Goal: Transaction & Acquisition: Purchase product/service

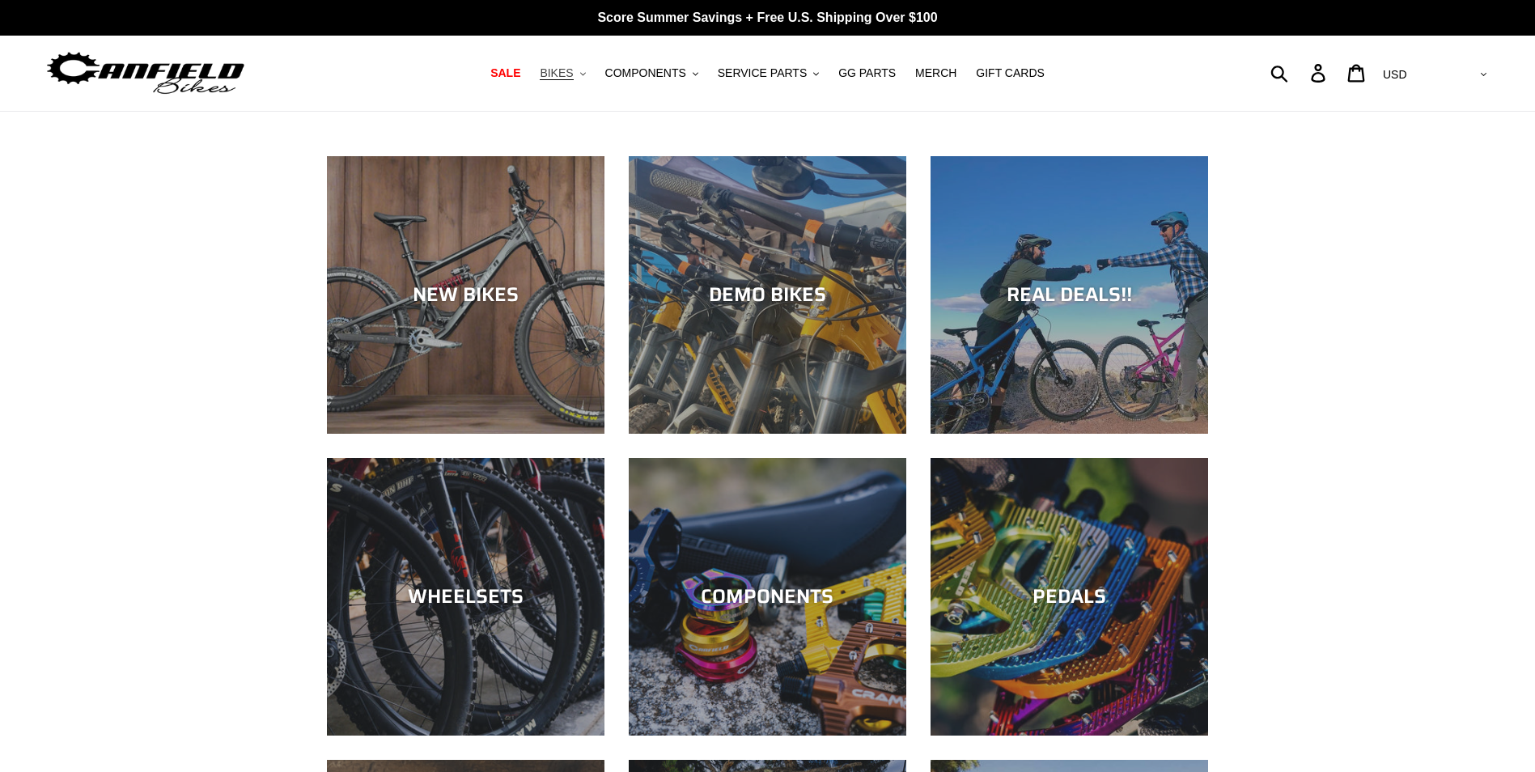
click at [589, 74] on button "BIKES .cls-1{fill:#231f20}" at bounding box center [563, 73] width 62 height 22
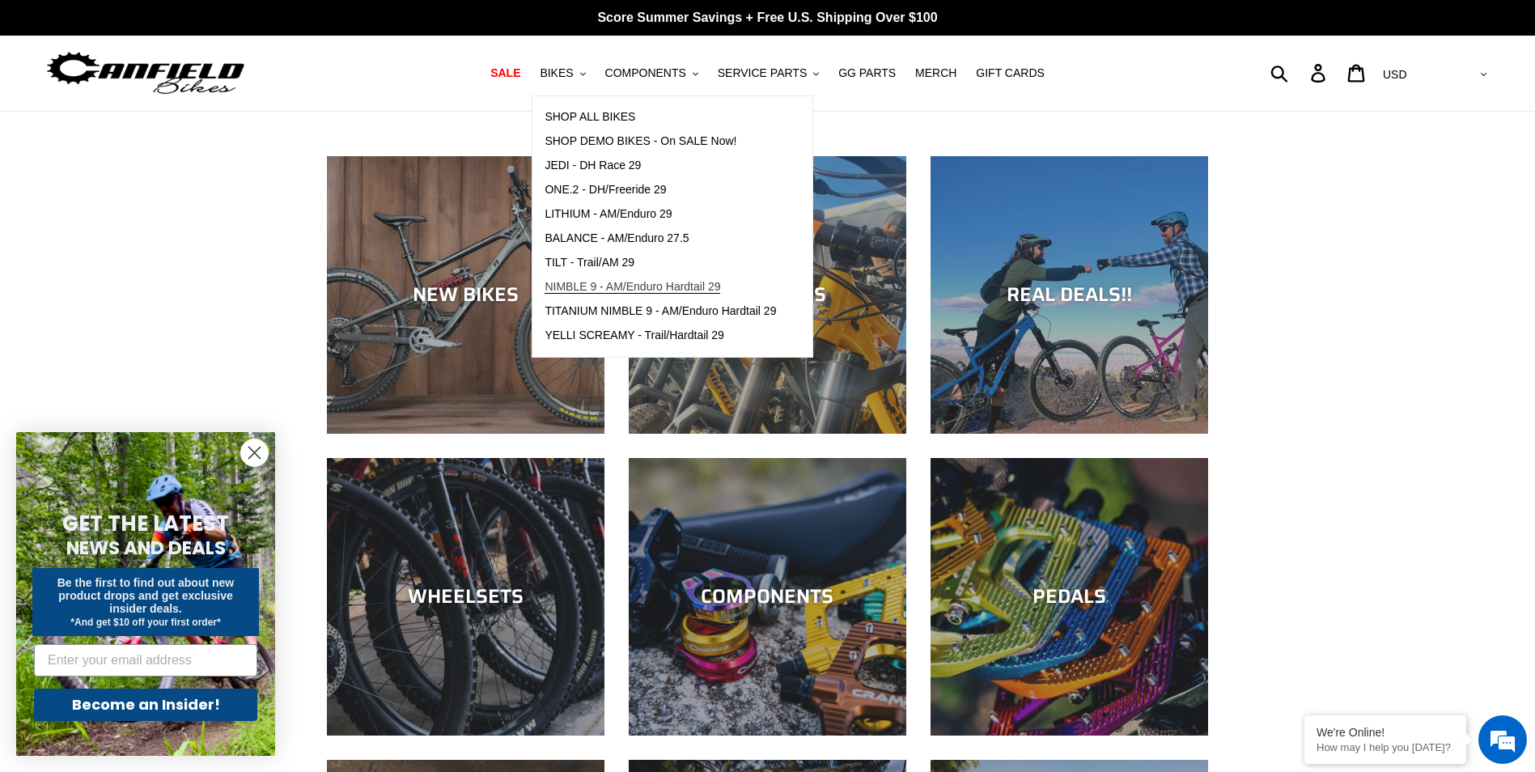
click at [618, 285] on span "NIMBLE 9 - AM/Enduro Hardtail 29" at bounding box center [633, 287] width 176 height 14
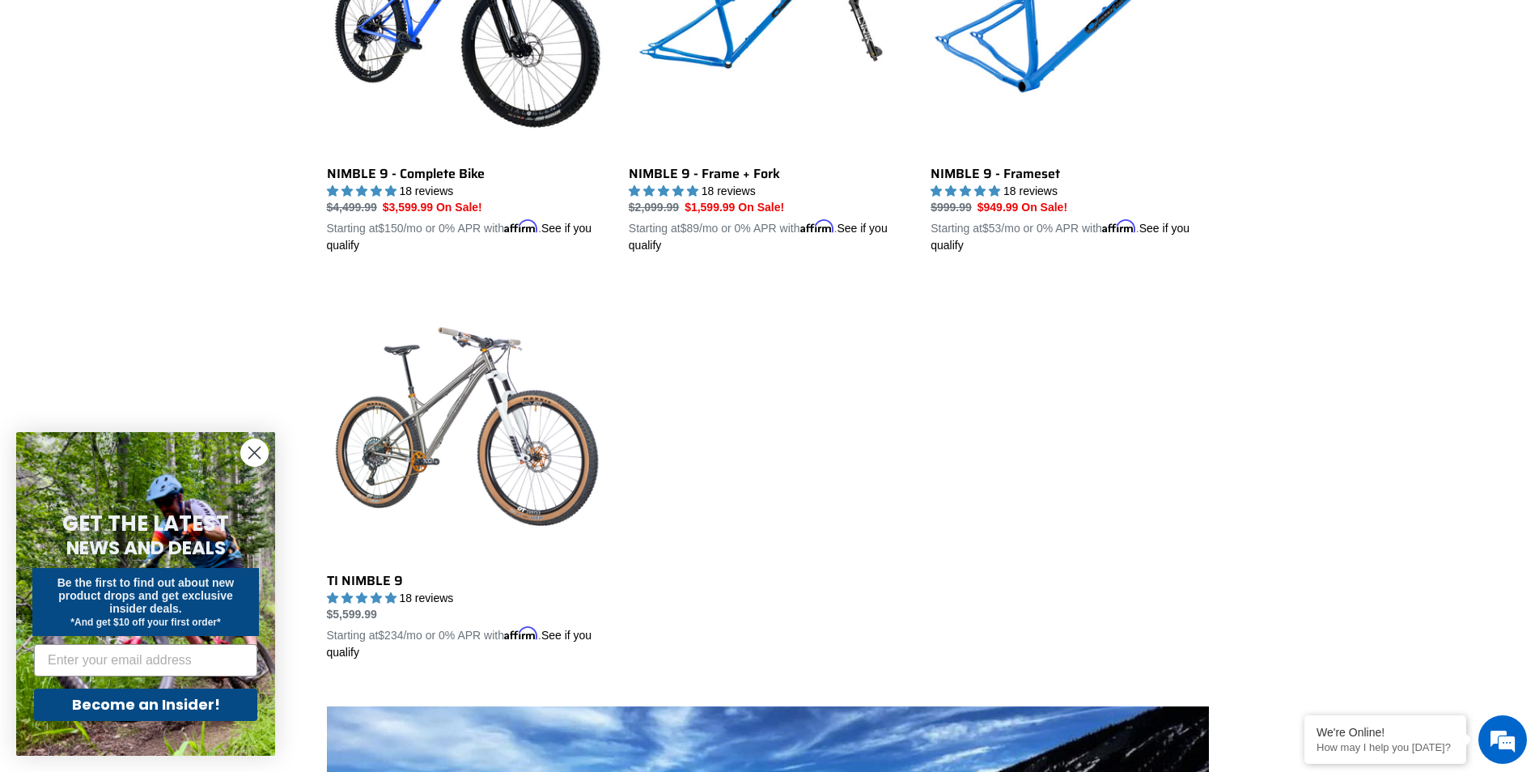
scroll to position [728, 0]
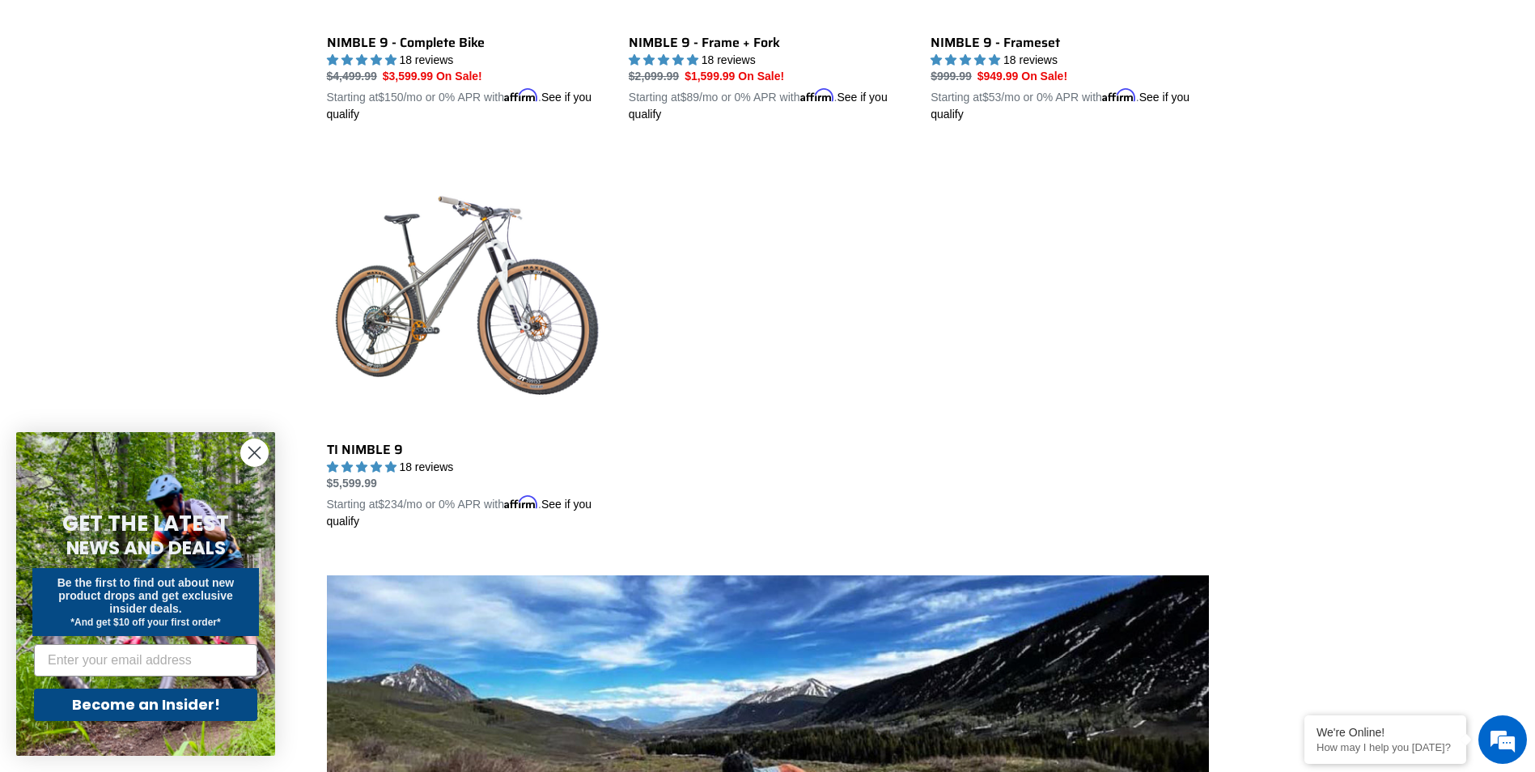
click at [253, 456] on circle "Close dialog" at bounding box center [254, 452] width 27 height 27
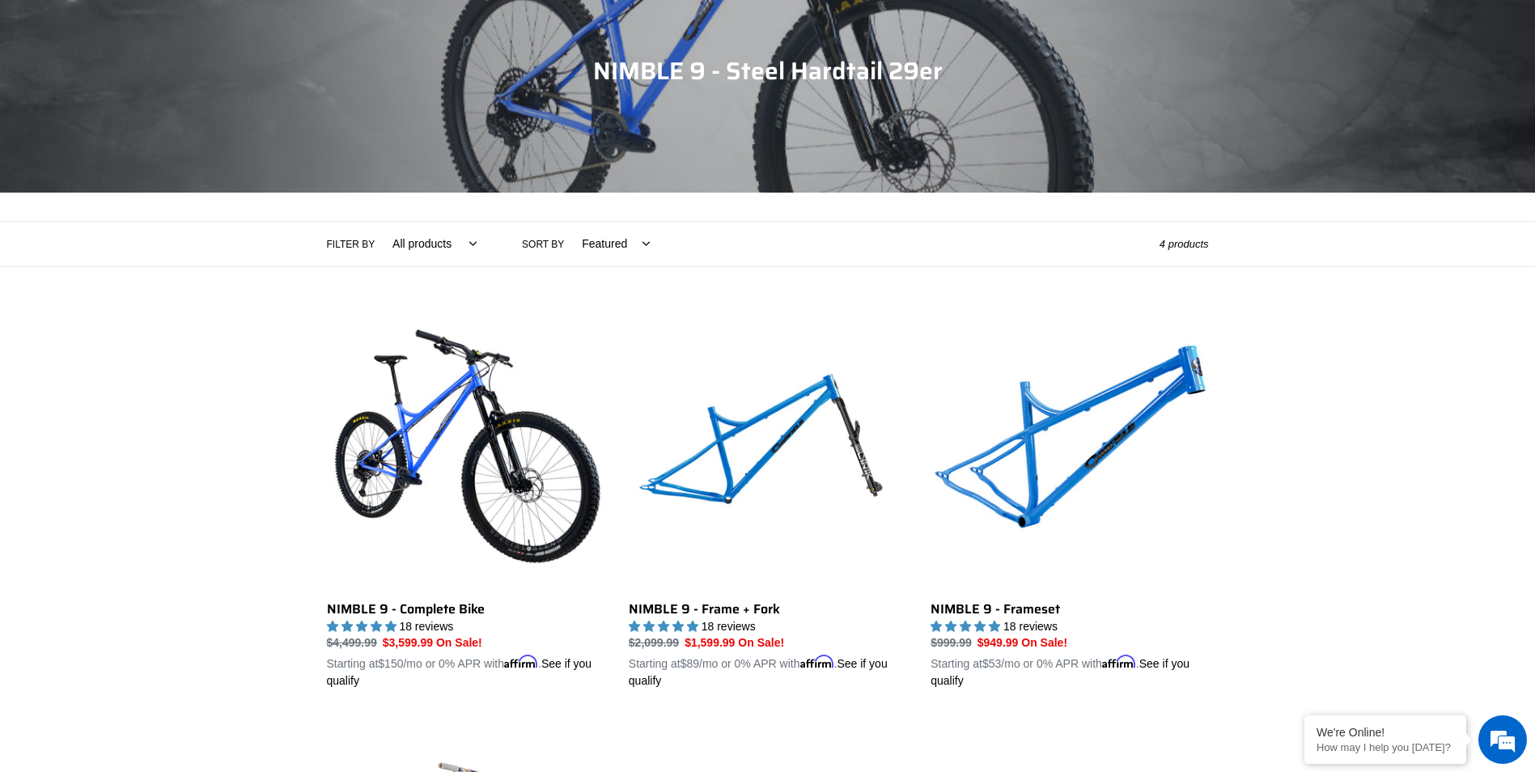
scroll to position [0, 0]
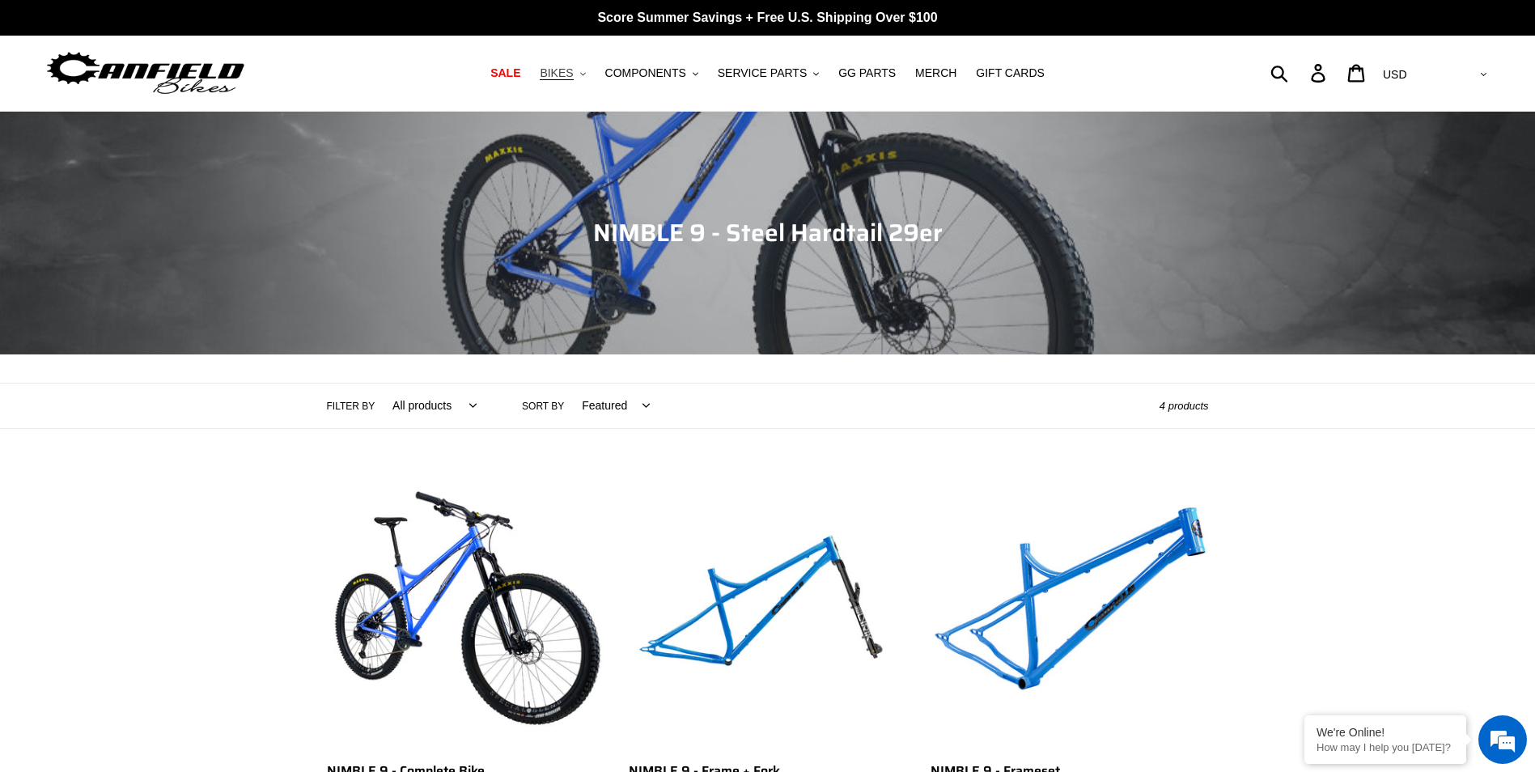
click at [573, 70] on span "BIKES" at bounding box center [556, 73] width 33 height 14
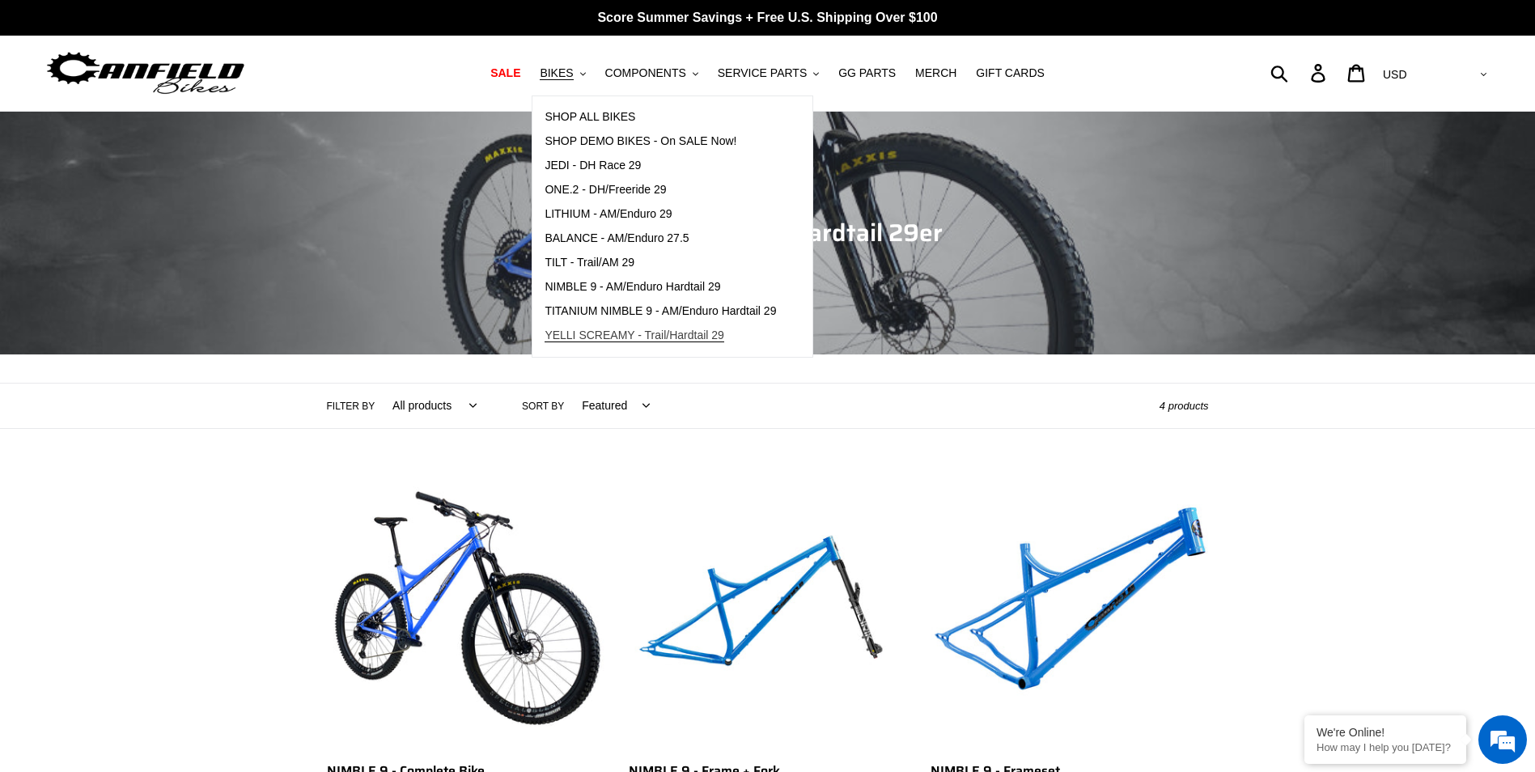
click at [652, 339] on span "YELLI SCREAMY - Trail/Hardtail 29" at bounding box center [635, 336] width 180 height 14
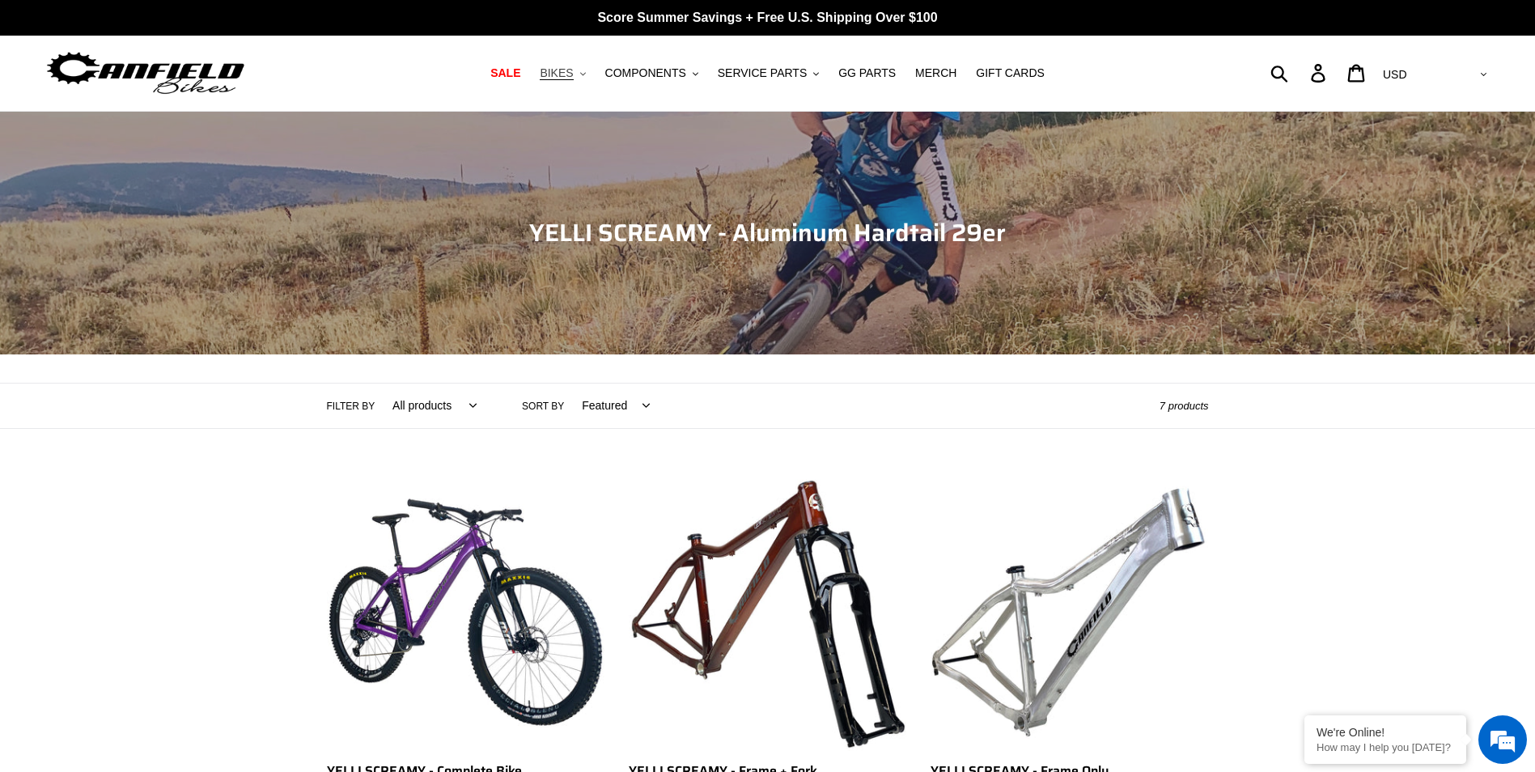
click at [573, 77] on span "BIKES" at bounding box center [556, 73] width 33 height 14
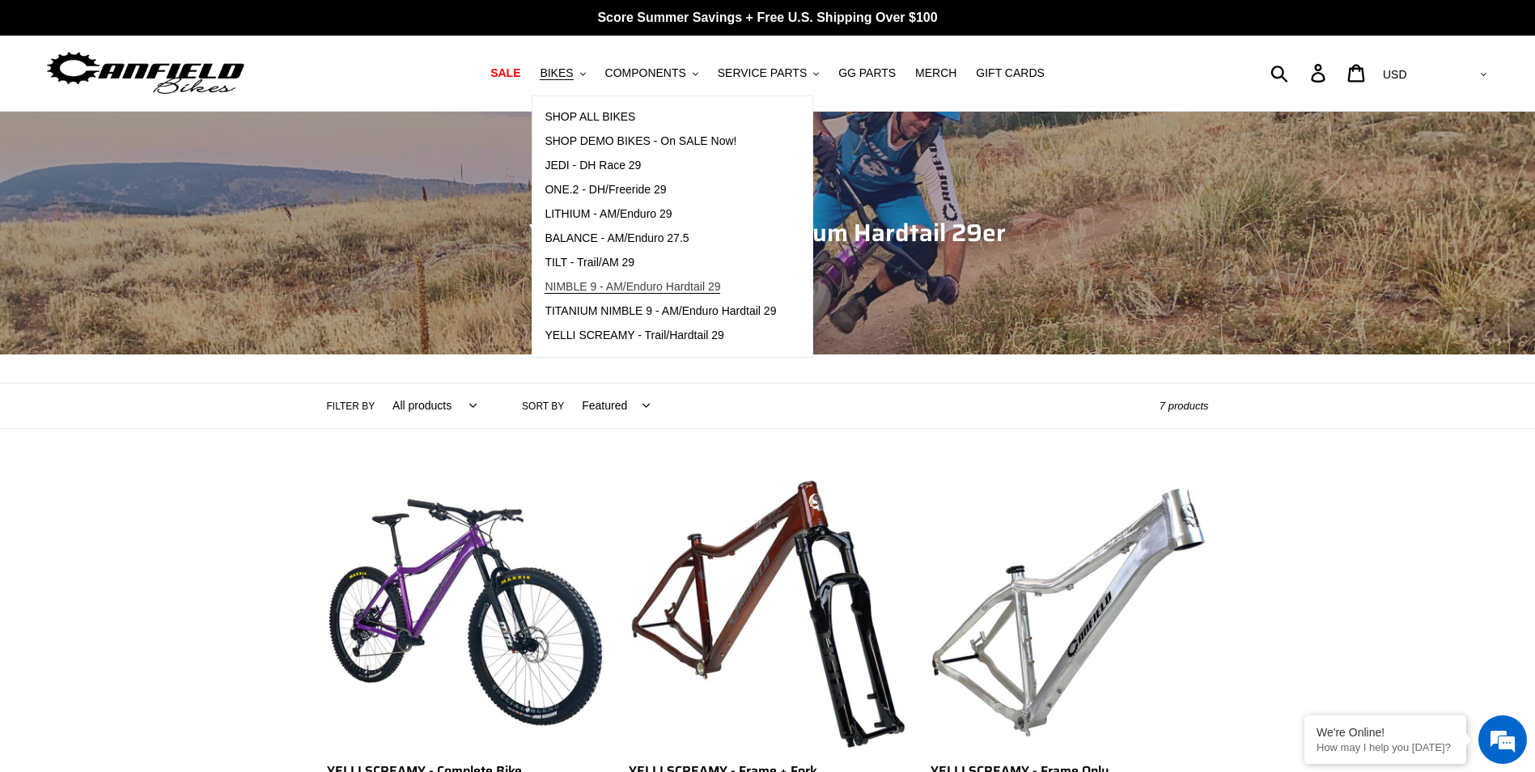
click at [613, 290] on span "NIMBLE 9 - AM/Enduro Hardtail 29" at bounding box center [633, 287] width 176 height 14
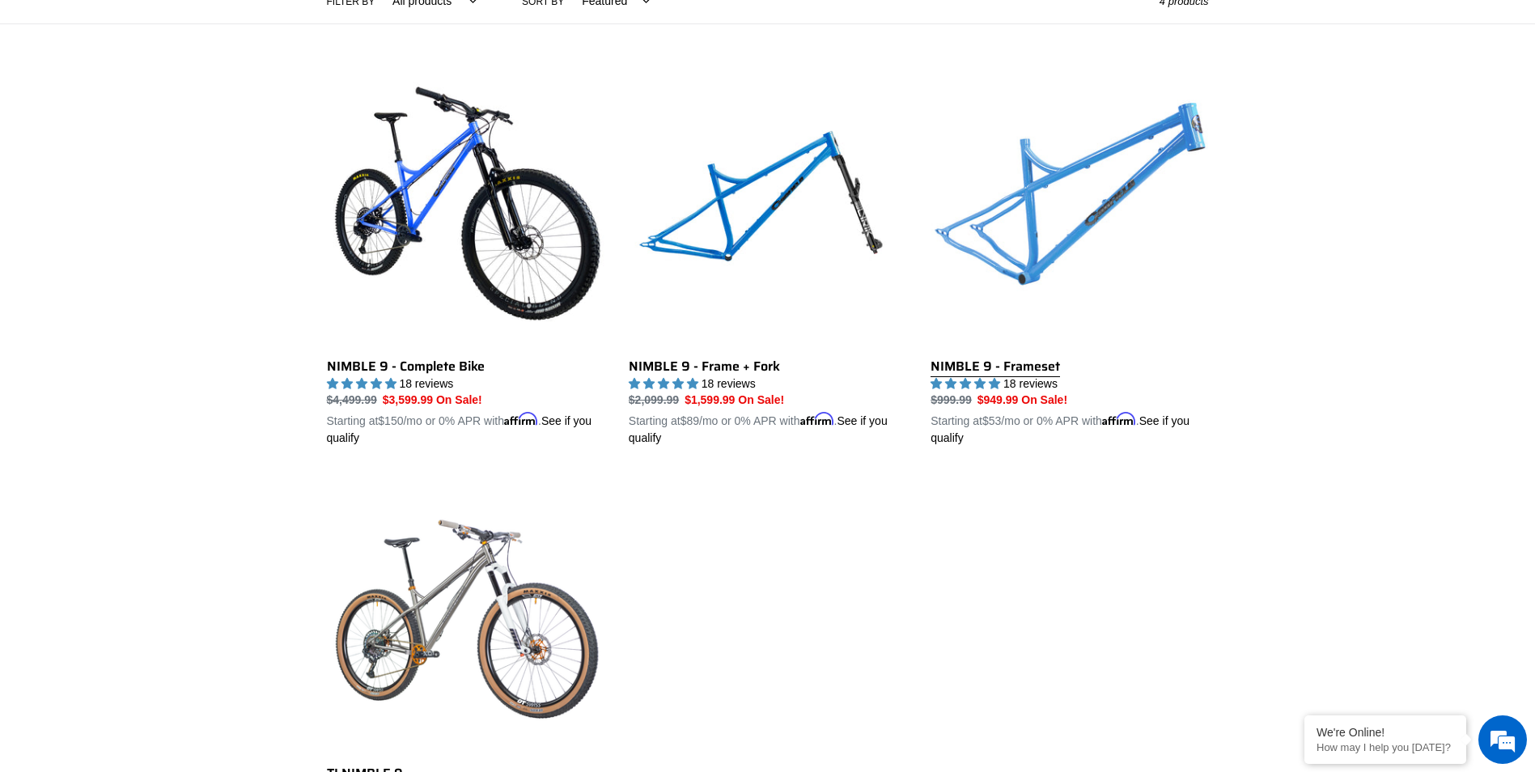
click at [1027, 316] on link "NIMBLE 9 - Frameset" at bounding box center [1070, 258] width 278 height 379
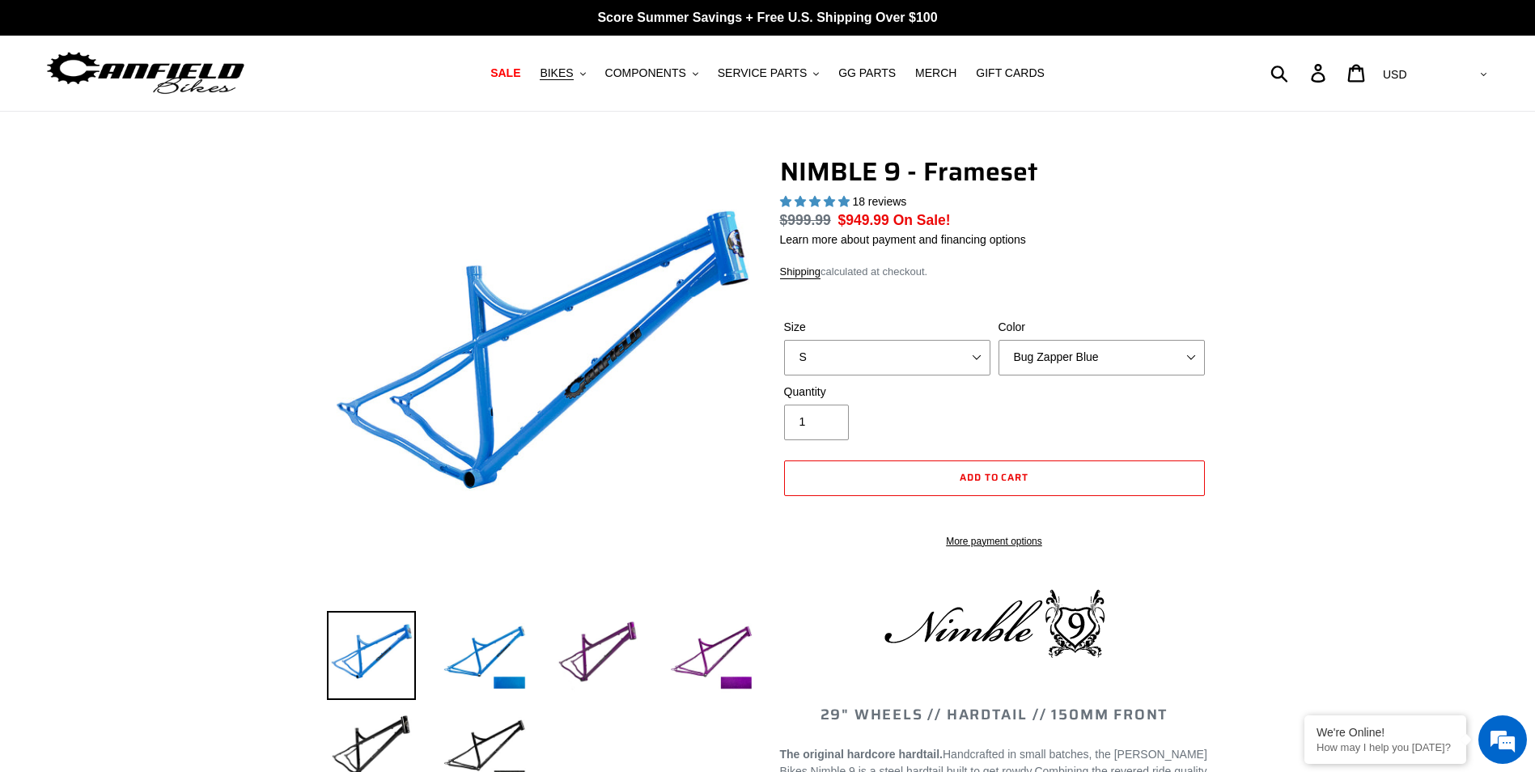
select select "highest-rating"
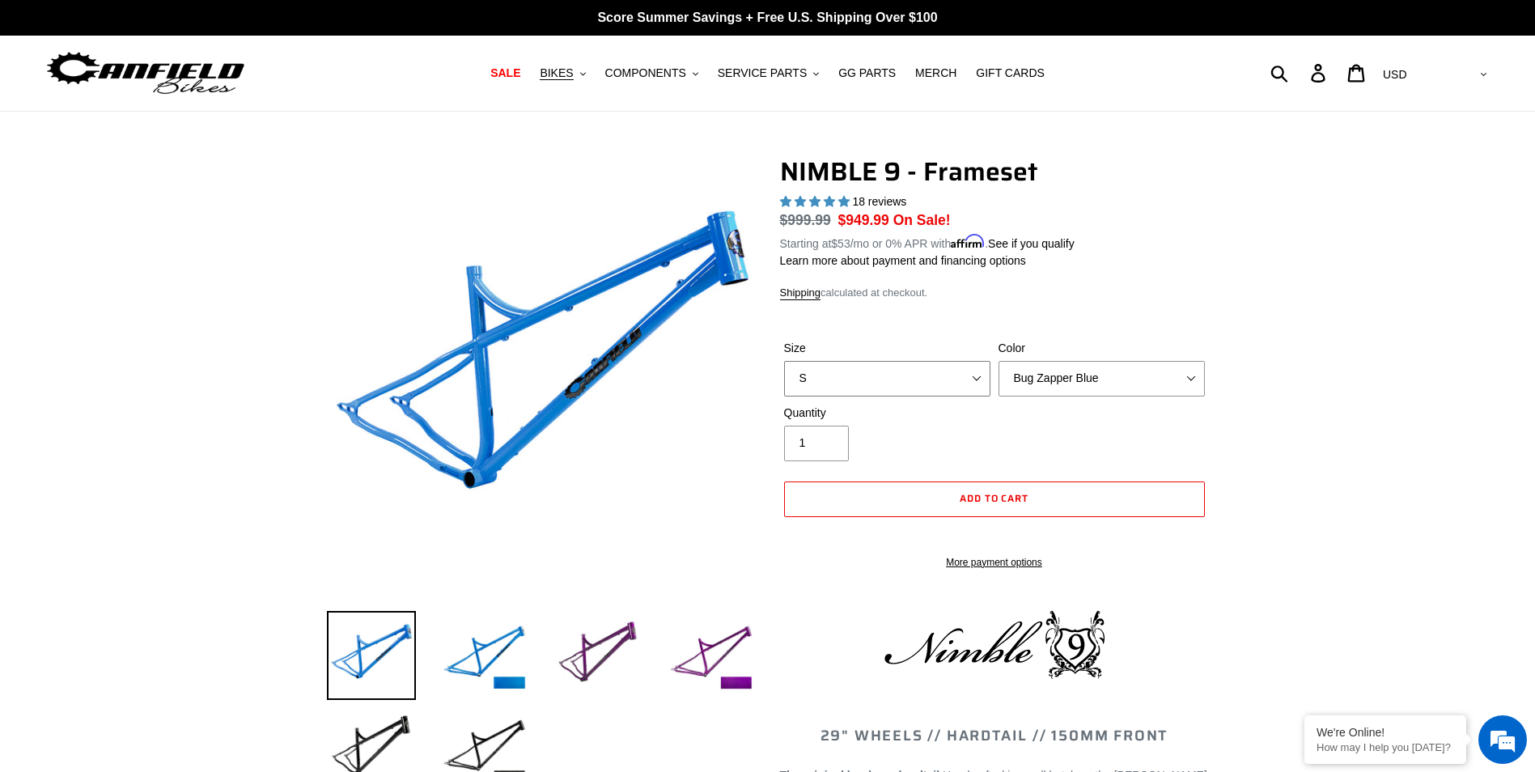
click at [974, 362] on select "S M L XL" at bounding box center [887, 379] width 206 height 36
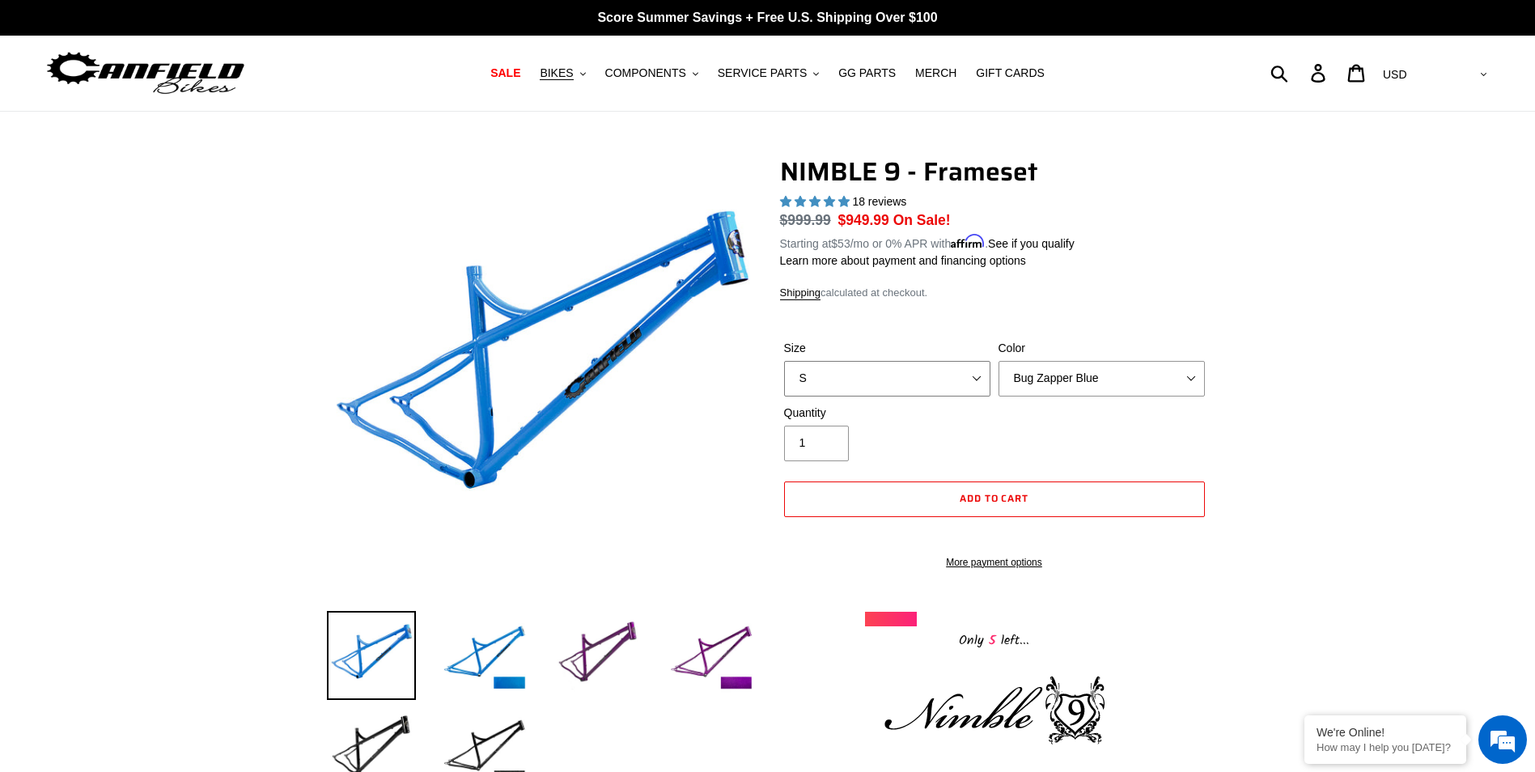
select select "M"
click at [784, 361] on select "S M L XL" at bounding box center [887, 379] width 206 height 36
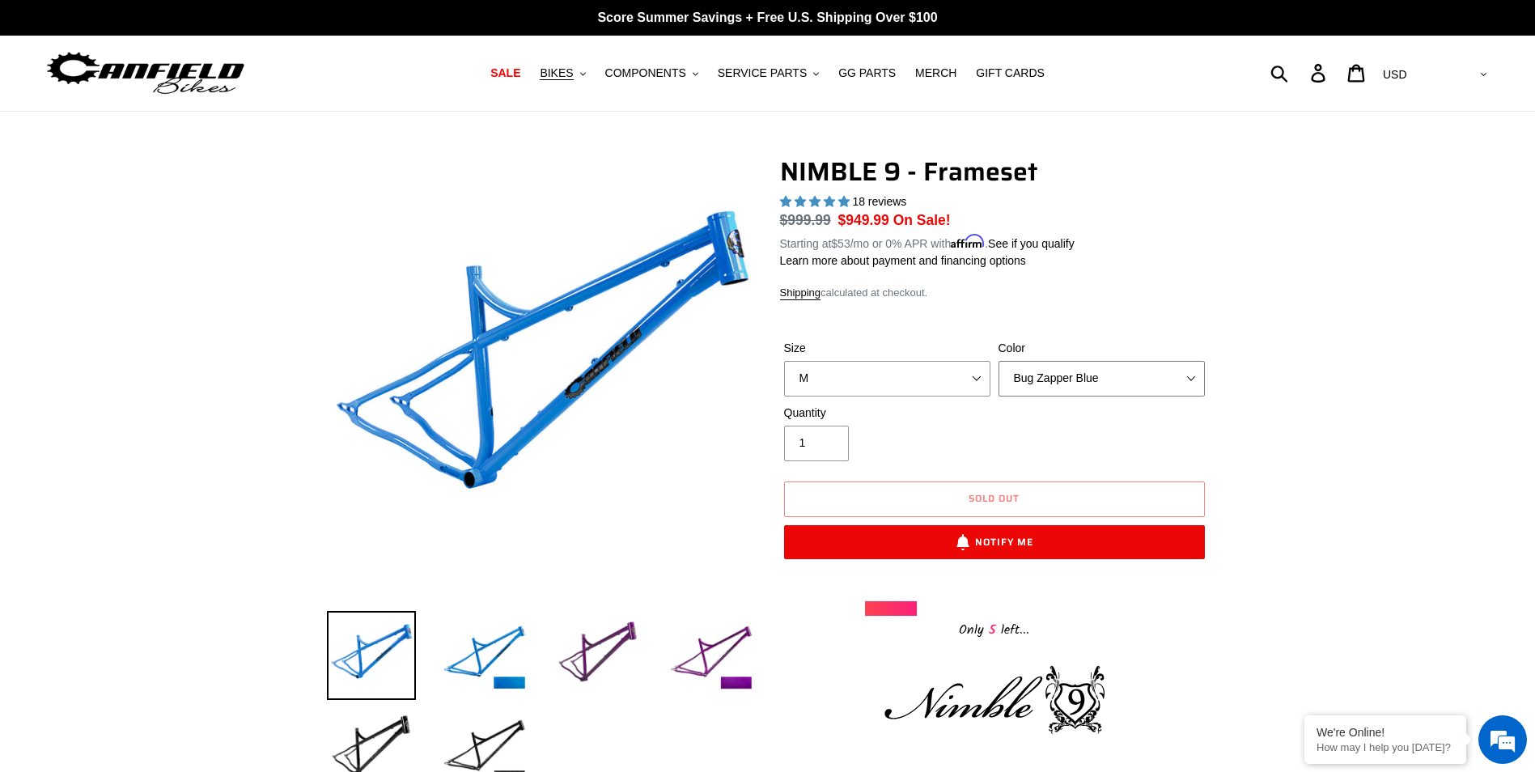
click at [1169, 380] on select "Bug Zapper Blue Purple Haze -Sold Out Galaxy Black" at bounding box center [1102, 379] width 206 height 36
click at [999, 361] on select "Bug Zapper Blue Purple Haze -Sold Out Galaxy Black" at bounding box center [1102, 379] width 206 height 36
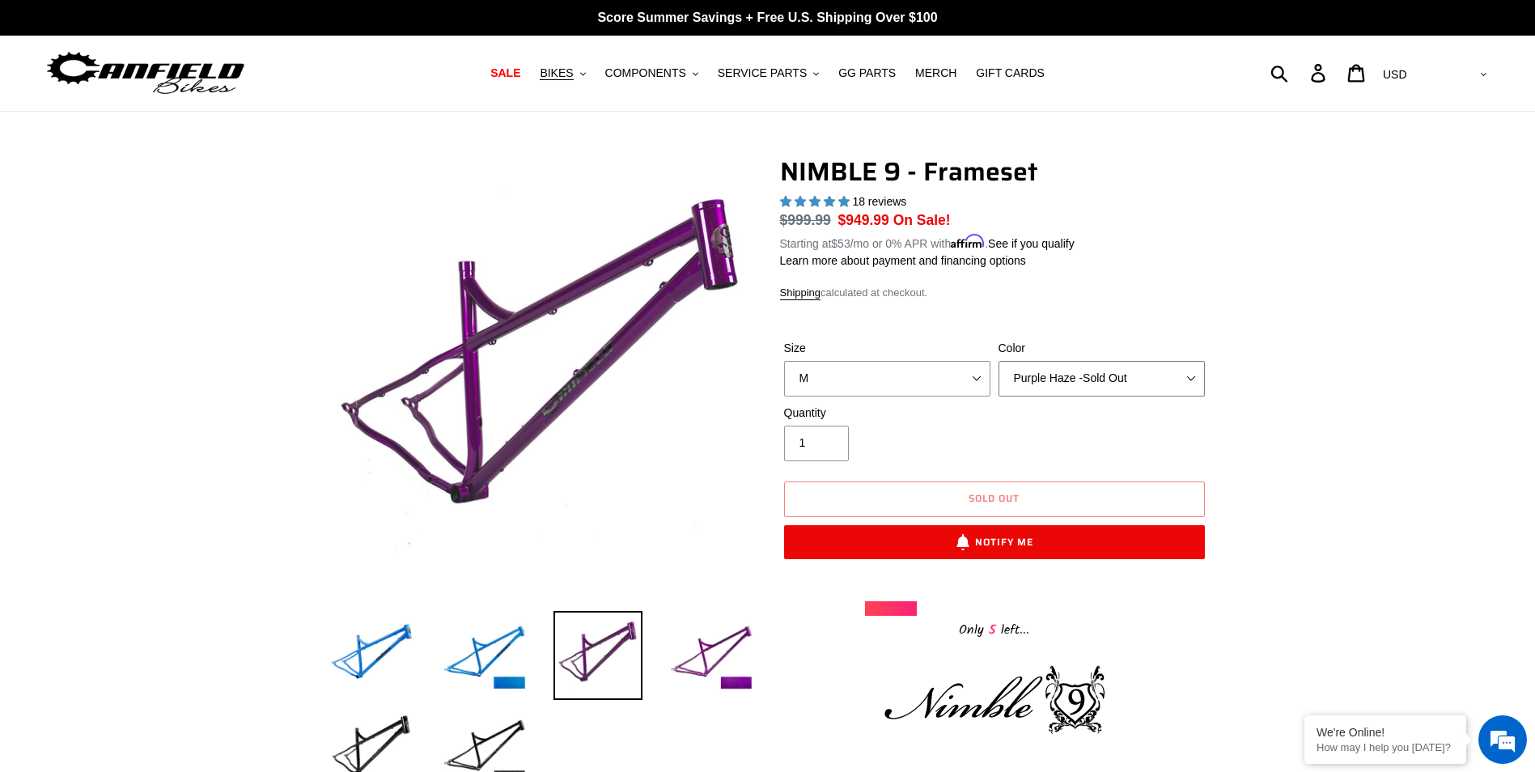
click at [1178, 381] on select "Bug Zapper Blue Purple Haze -Sold Out Galaxy Black" at bounding box center [1102, 379] width 206 height 36
click at [999, 361] on select "Bug Zapper Blue Purple Haze -Sold Out Galaxy Black" at bounding box center [1102, 379] width 206 height 36
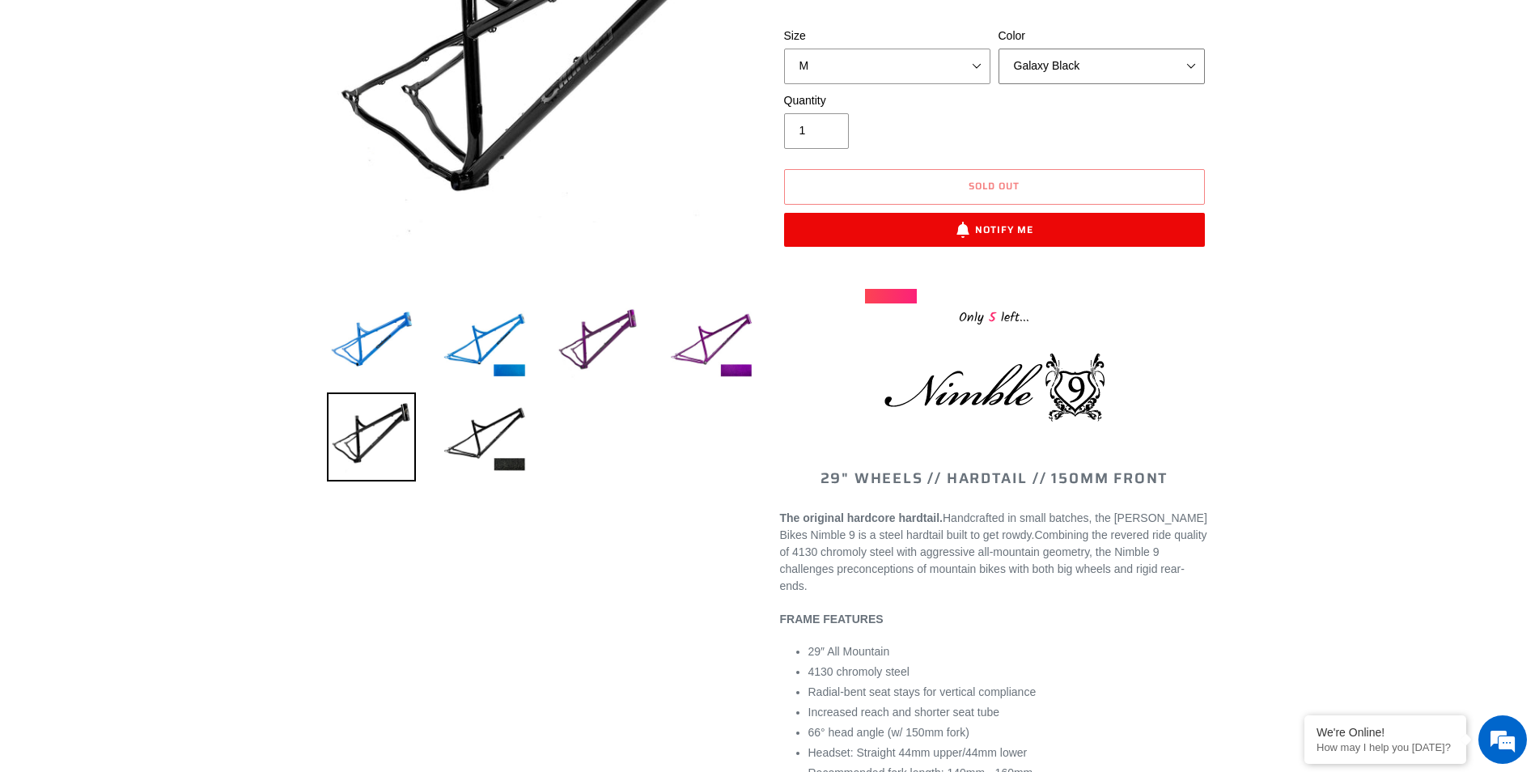
scroll to position [162, 0]
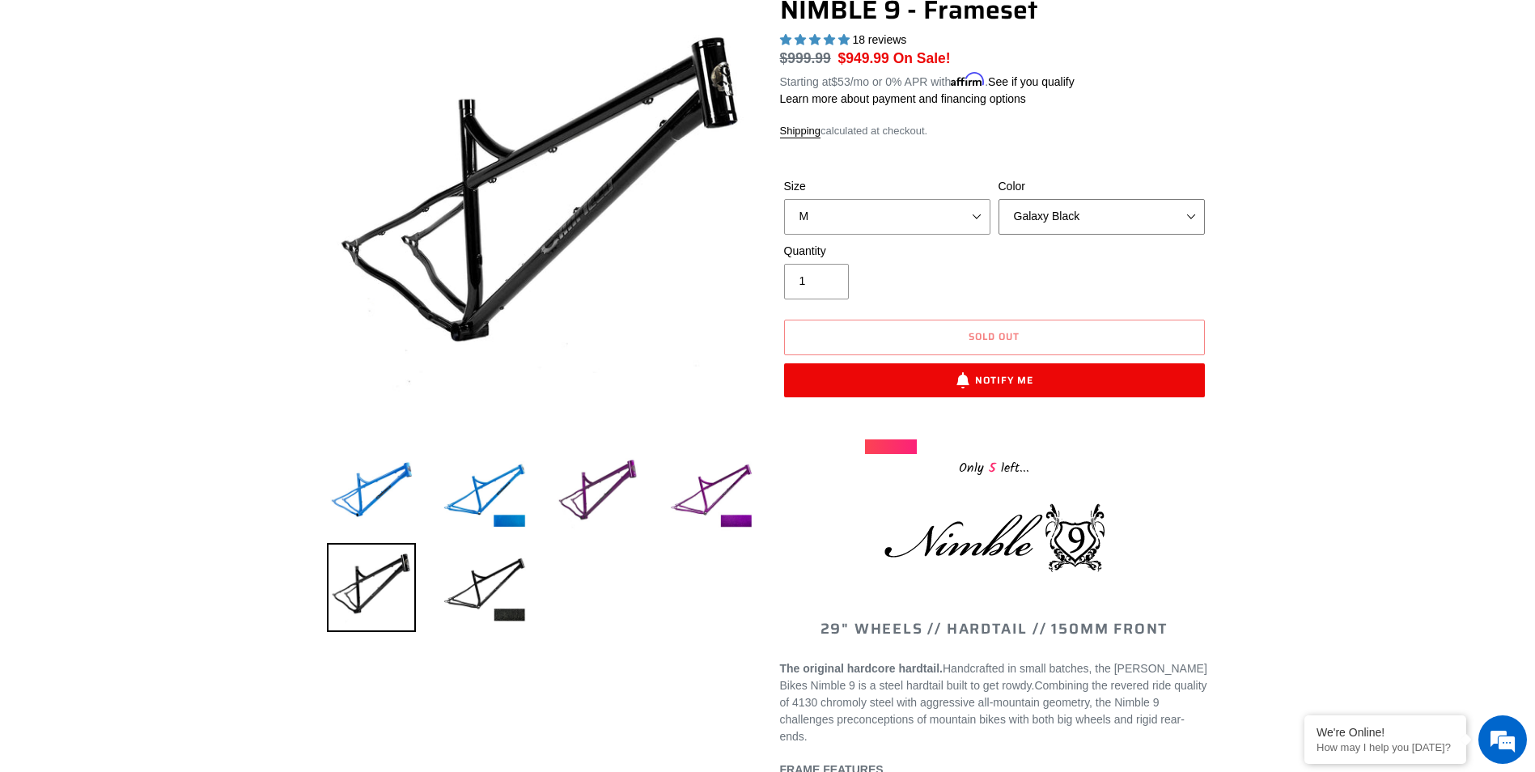
click at [1193, 225] on select "Bug Zapper Blue Purple Haze -Sold Out Galaxy Black" at bounding box center [1102, 217] width 206 height 36
select select "Bug Zapper Blue"
click at [999, 199] on select "Bug Zapper Blue Purple Haze -Sold Out Galaxy Black" at bounding box center [1102, 217] width 206 height 36
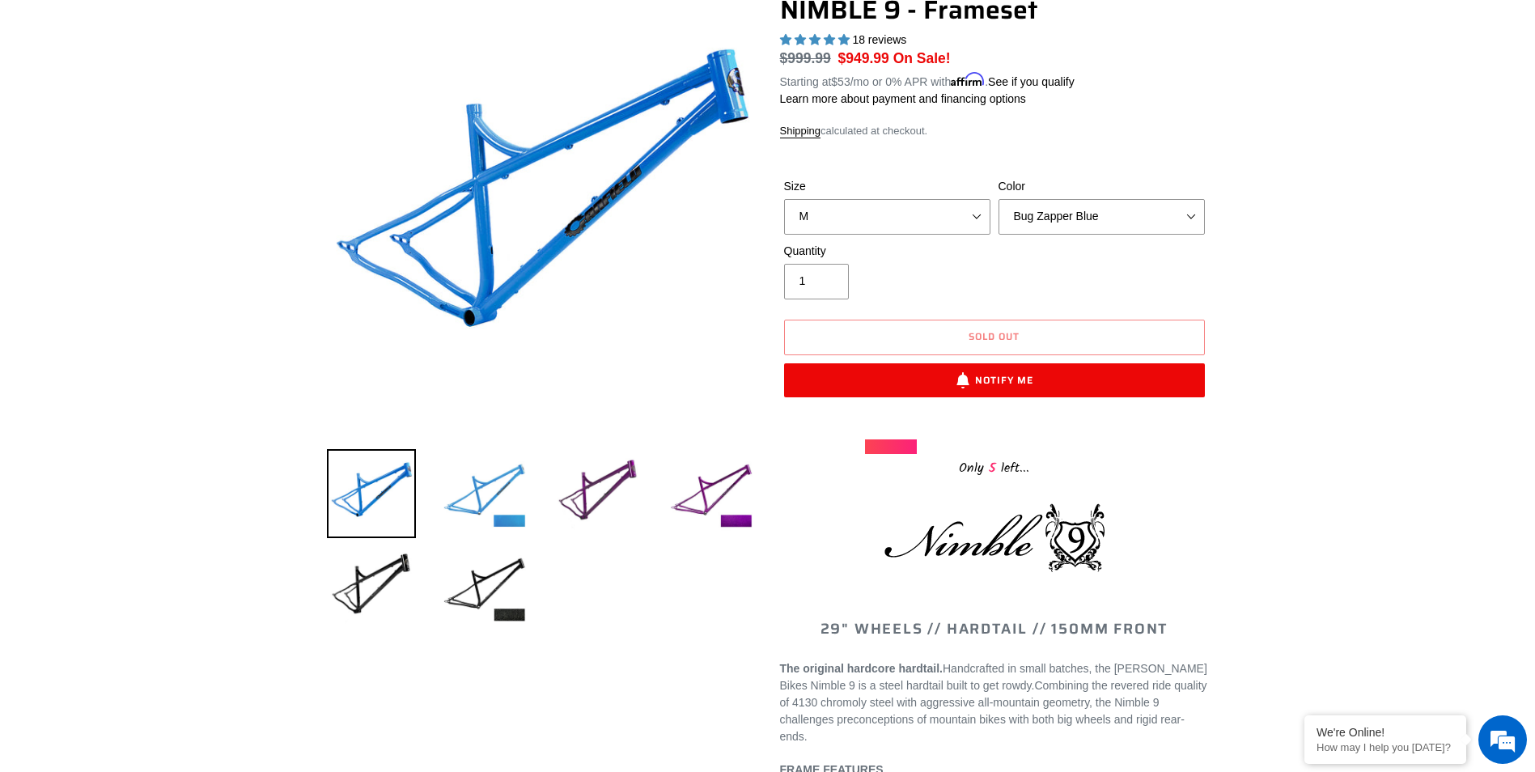
click at [507, 488] on img at bounding box center [484, 493] width 89 height 89
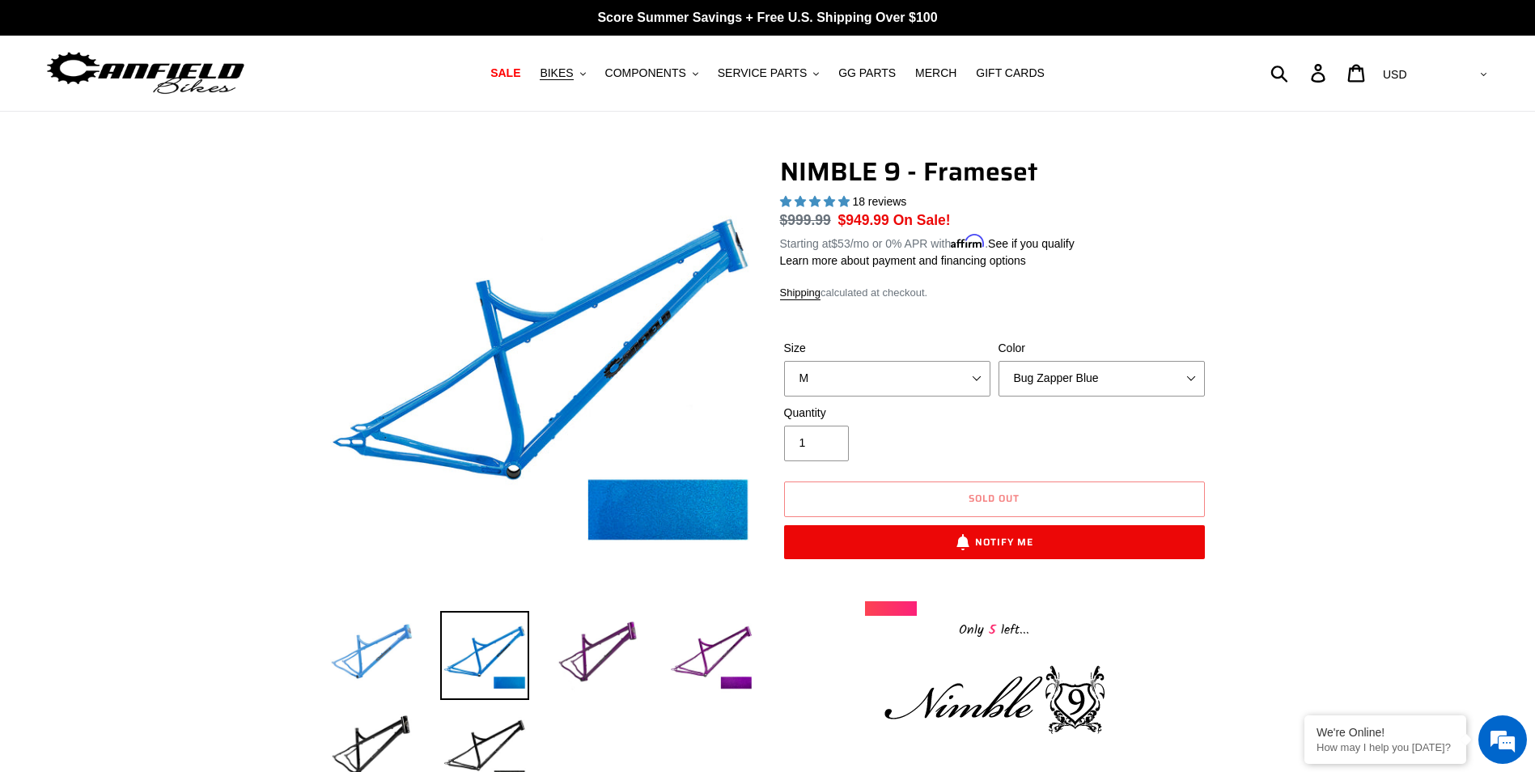
click at [385, 666] on img at bounding box center [371, 655] width 89 height 89
